Goal: Information Seeking & Learning: Learn about a topic

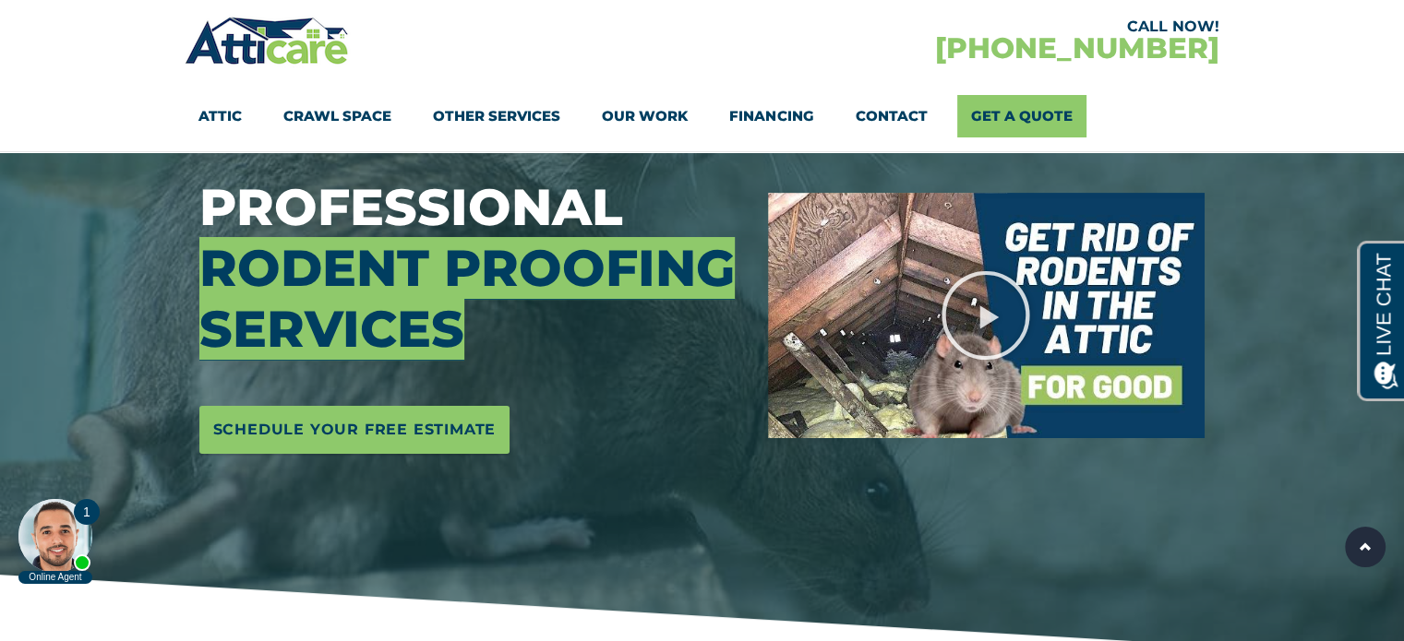
scroll to position [251, 0]
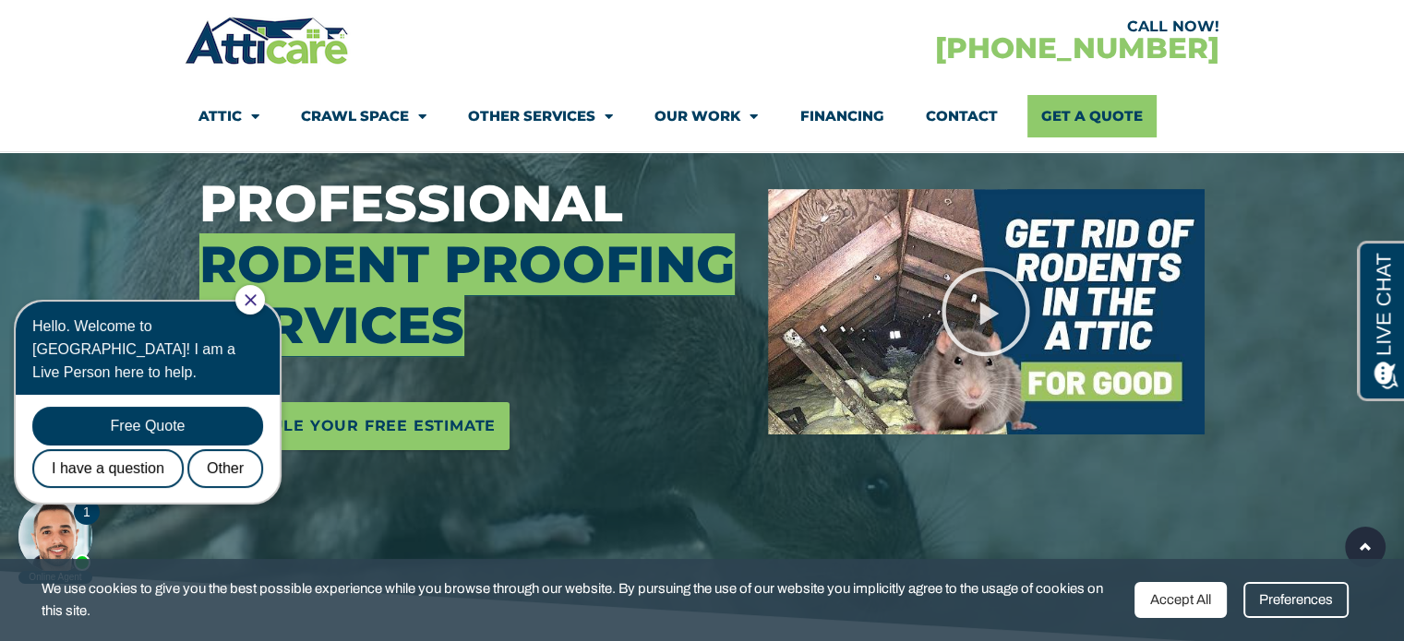
click at [256, 297] on icon "Close Chat" at bounding box center [250, 299] width 11 height 11
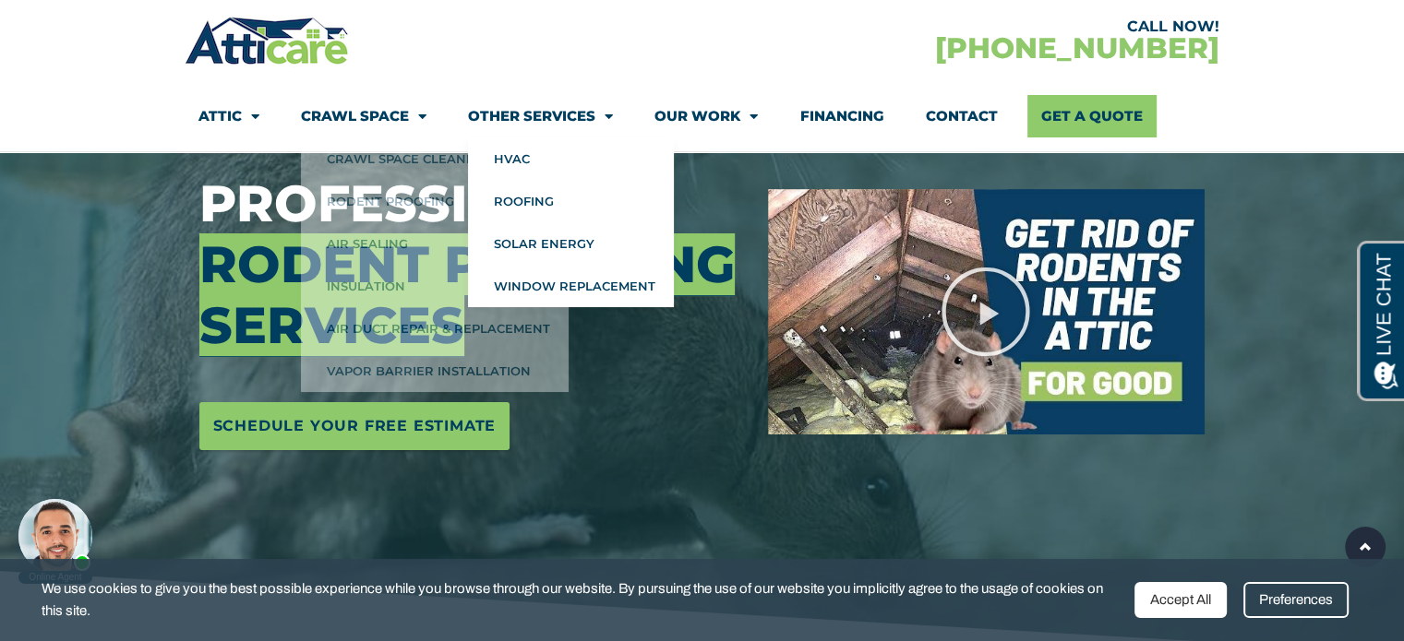
click at [514, 112] on link "Other Services" at bounding box center [540, 116] width 145 height 42
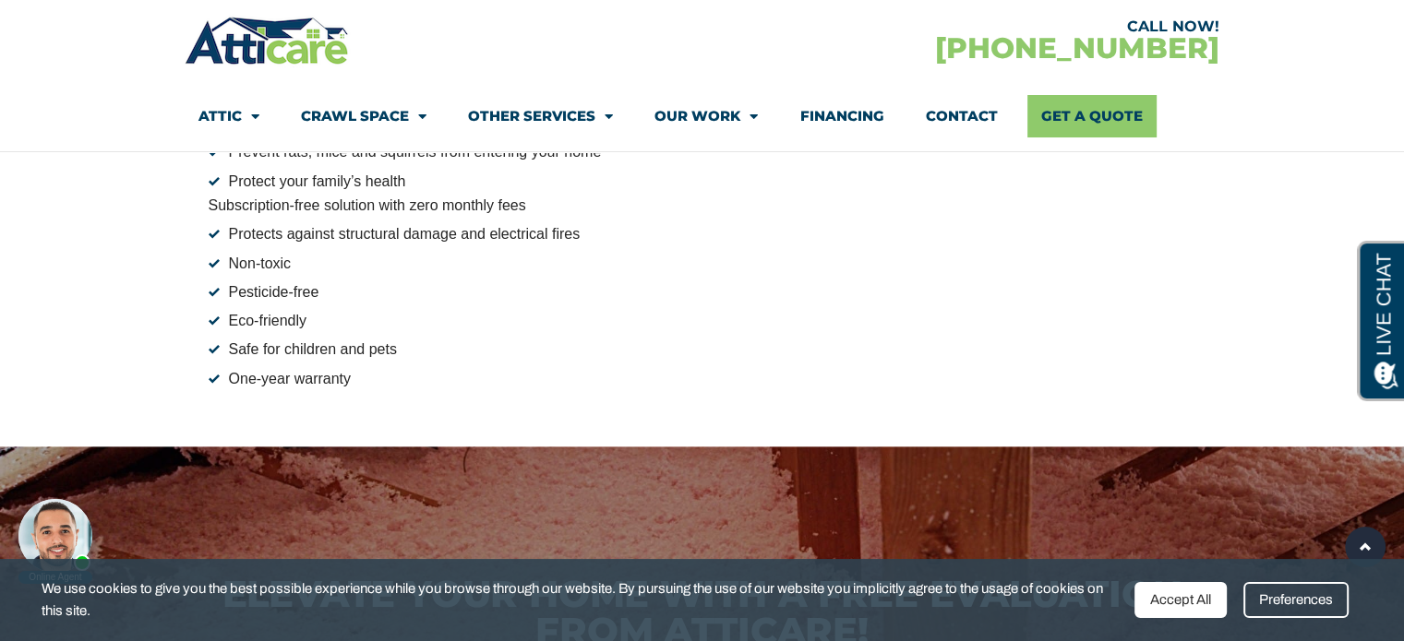
scroll to position [2875, 0]
